Goal: Task Accomplishment & Management: Manage account settings

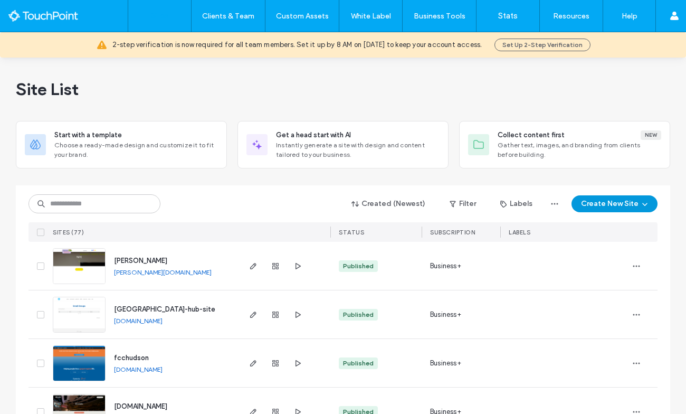
click at [621, 205] on button "Create New Site" at bounding box center [615, 203] width 86 height 17
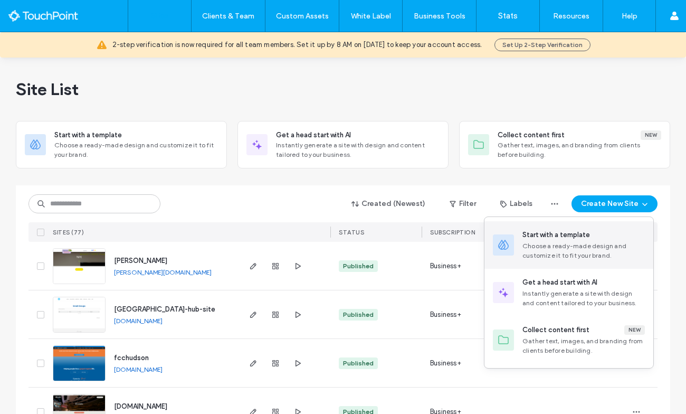
click at [581, 239] on div "Start with a template" at bounding box center [557, 235] width 68 height 11
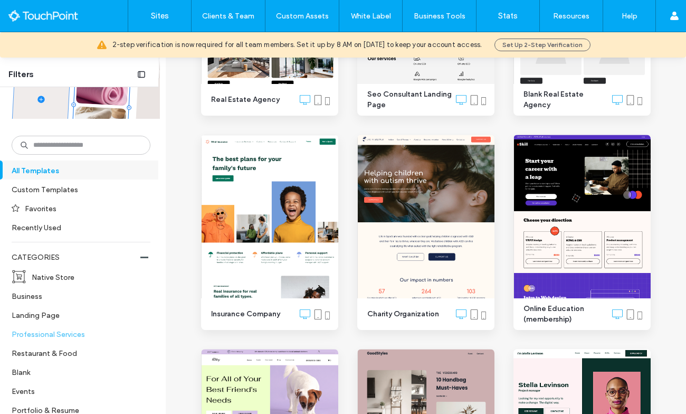
scroll to position [239, 0]
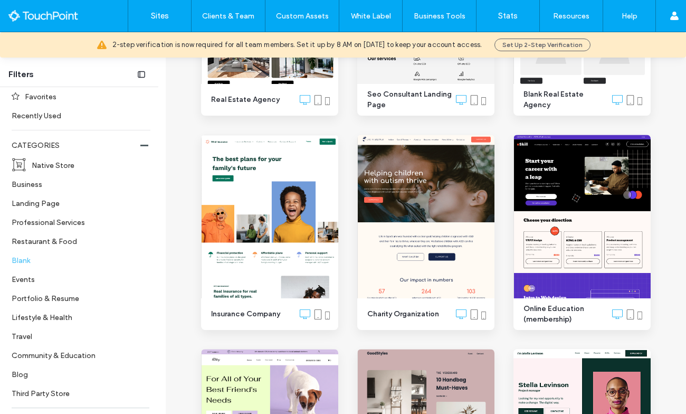
click at [25, 255] on label "Blank" at bounding box center [77, 260] width 130 height 18
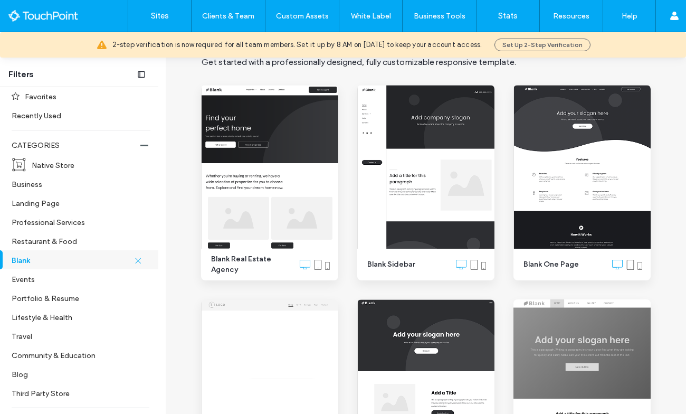
scroll to position [0, 0]
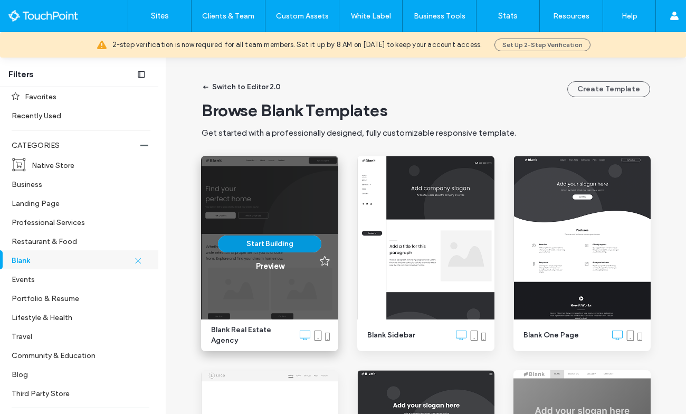
click at [273, 242] on button "Start Building" at bounding box center [269, 243] width 103 height 17
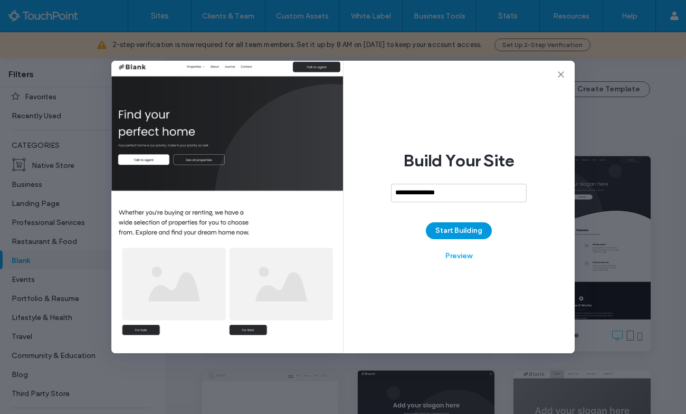
type input "**********"
click at [468, 231] on button "Start Building" at bounding box center [459, 230] width 66 height 17
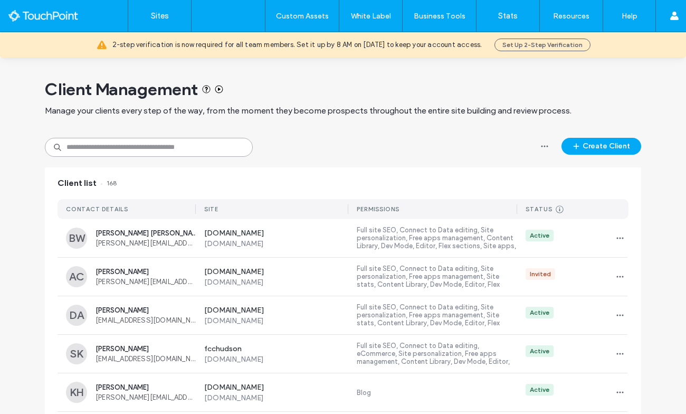
click at [165, 144] on input at bounding box center [149, 147] width 208 height 19
type input "***"
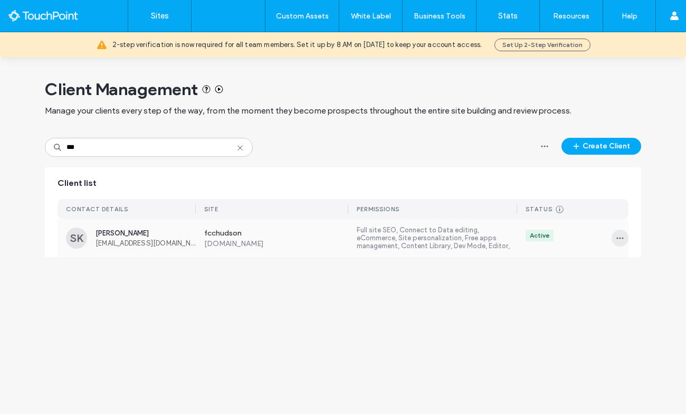
click at [616, 238] on icon "button" at bounding box center [620, 238] width 8 height 8
click at [591, 280] on div "Manage Access" at bounding box center [577, 286] width 94 height 20
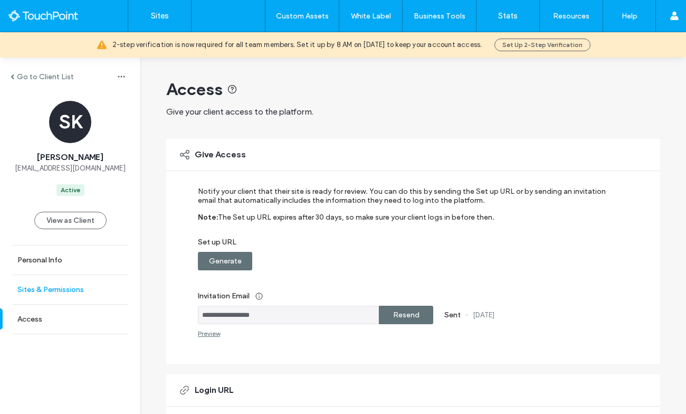
click at [57, 288] on label "Sites & Permissions" at bounding box center [50, 289] width 67 height 9
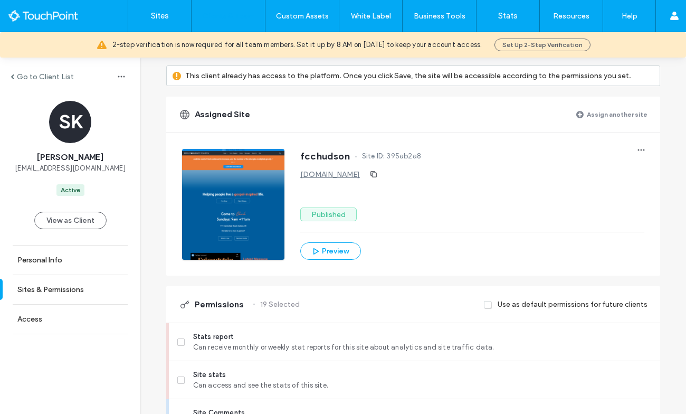
scroll to position [80, 0]
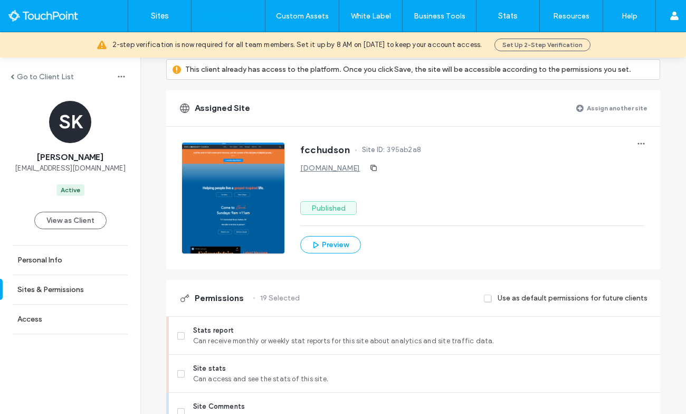
click at [597, 110] on label "Assign another site" at bounding box center [617, 108] width 61 height 18
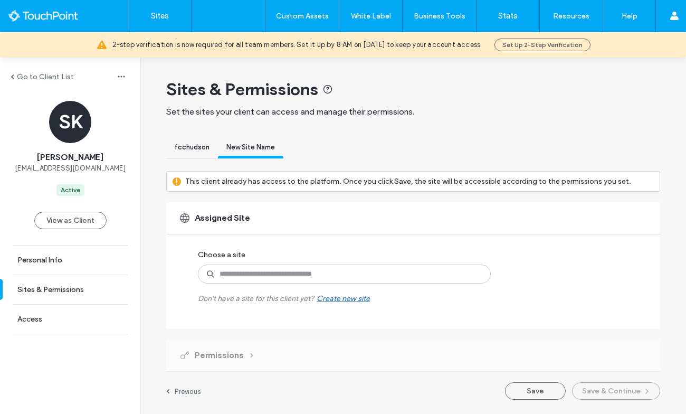
scroll to position [0, 0]
click at [317, 271] on input at bounding box center [344, 273] width 293 height 19
type input "******"
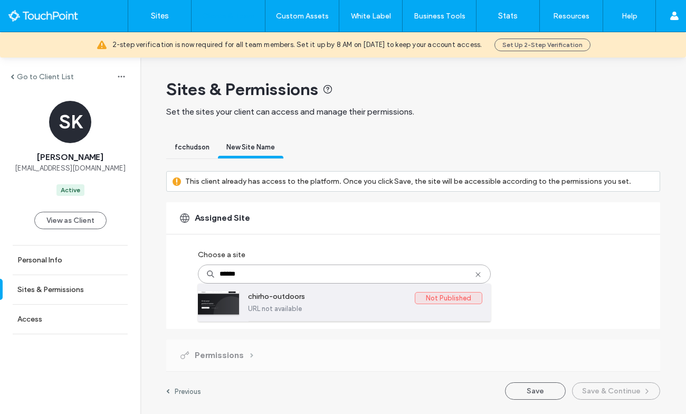
click at [375, 308] on label "URL not available" at bounding box center [365, 309] width 234 height 8
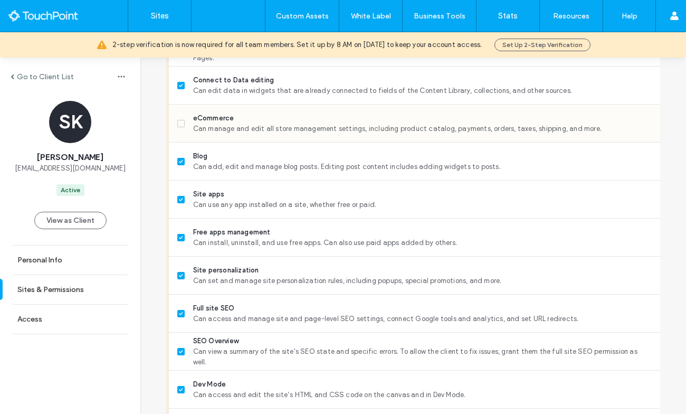
scroll to position [731, 0]
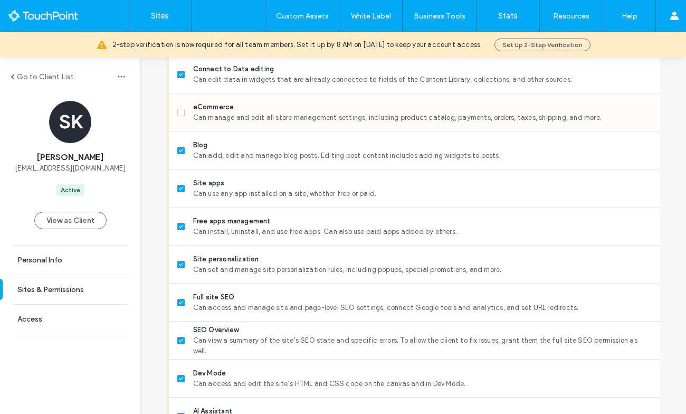
click at [246, 105] on span "eCommerce" at bounding box center [422, 107] width 459 height 11
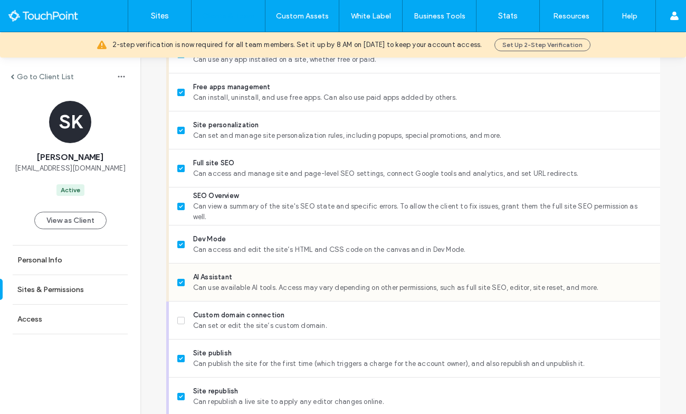
scroll to position [981, 0]
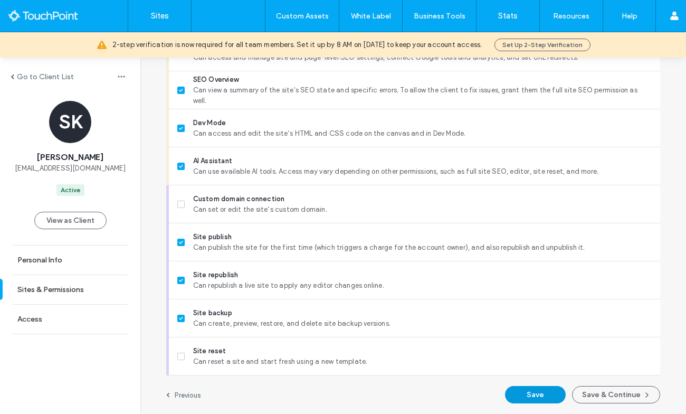
click at [549, 394] on button "Save" at bounding box center [535, 394] width 61 height 17
